Goal: Find specific page/section

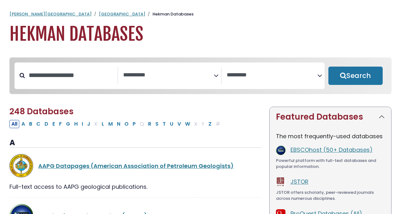
select select "Database Subject Filter"
select select "Database Vendors Filter"
click at [153, 73] on textarea "Search" at bounding box center [168, 75] width 91 height 7
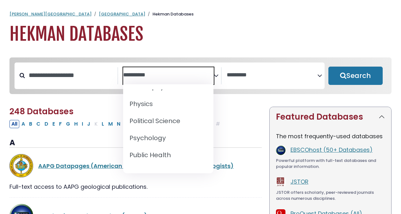
scroll to position [675, 0]
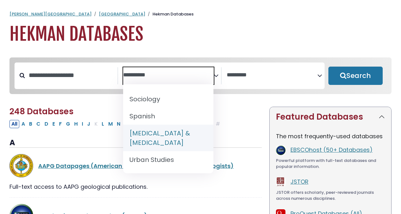
select select "*****"
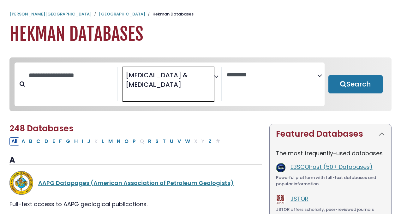
scroll to position [307, 0]
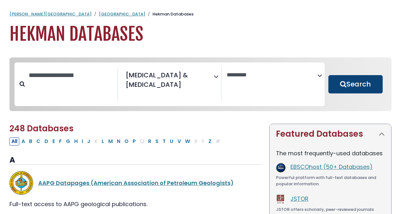
click at [373, 86] on button "Search" at bounding box center [355, 84] width 54 height 18
select select "Database Vendors Filter"
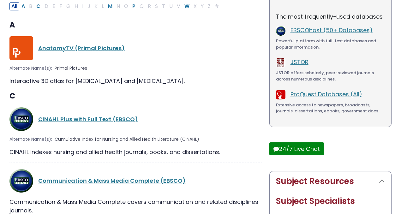
scroll to position [137, 0]
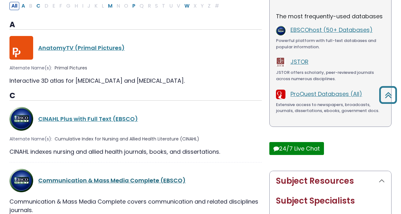
click at [92, 182] on link "Communication & Mass Media Complete (EBSCO)" at bounding box center [112, 181] width 148 height 8
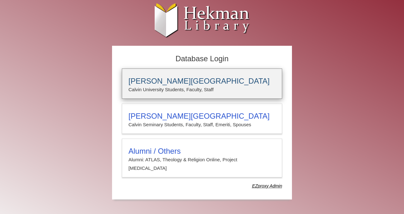
type input "*****"
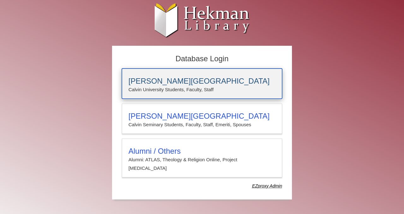
click at [162, 94] on div "[PERSON_NAME][GEOGRAPHIC_DATA] [PERSON_NAME] University Students, Faculty, Staff" at bounding box center [202, 84] width 160 height 30
